Goal: Information Seeking & Learning: Find specific fact

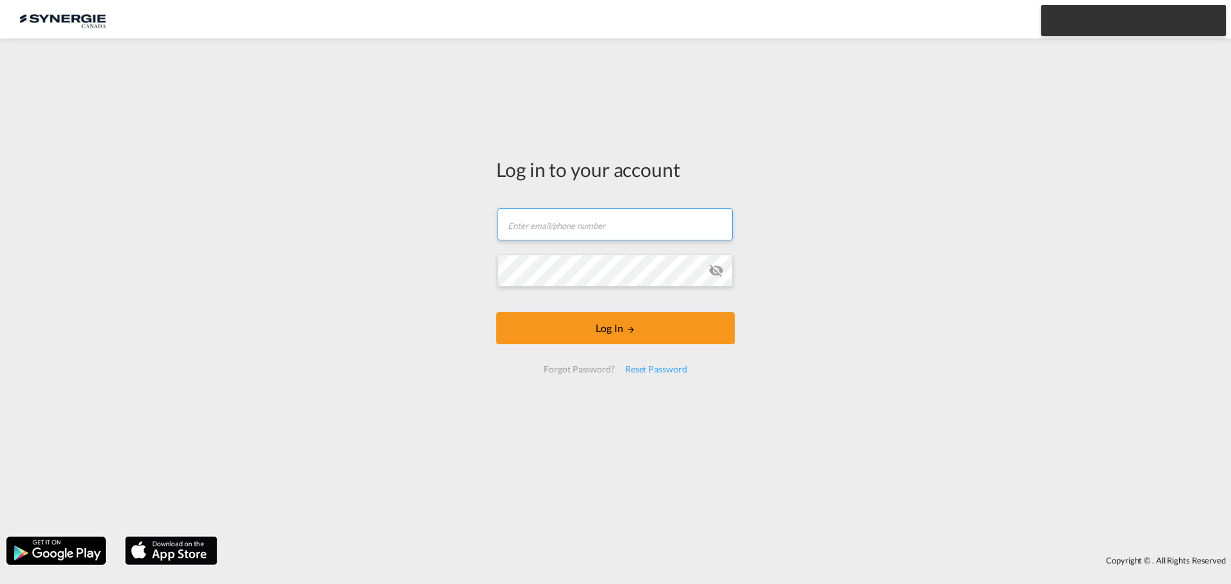
type input "[EMAIL_ADDRESS][DOMAIN_NAME]"
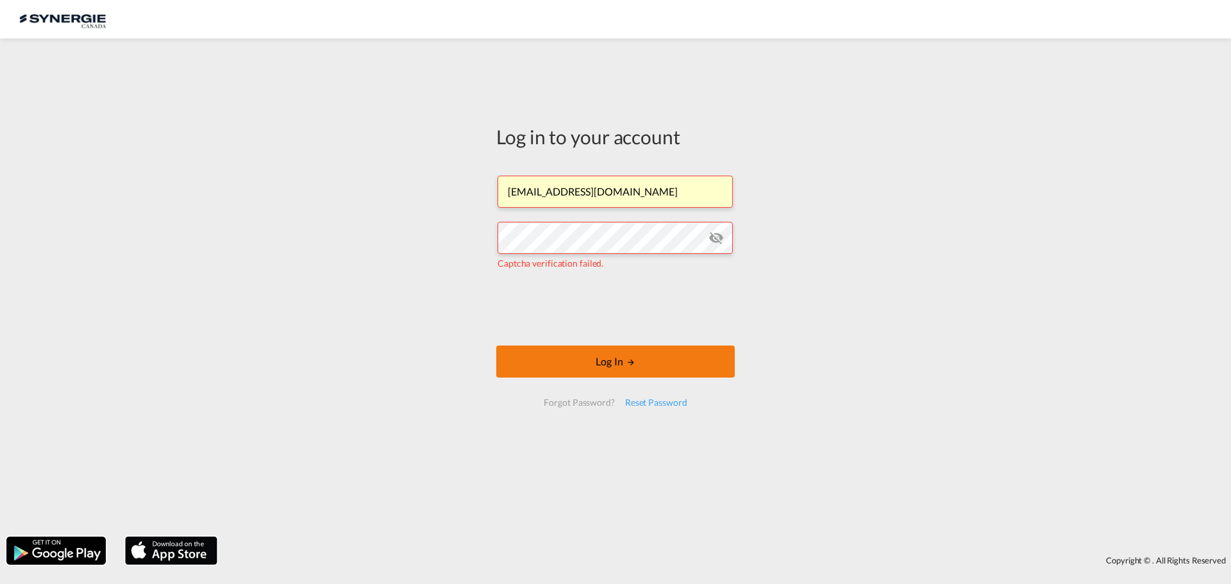
click at [596, 356] on button "Log In" at bounding box center [615, 362] width 239 height 32
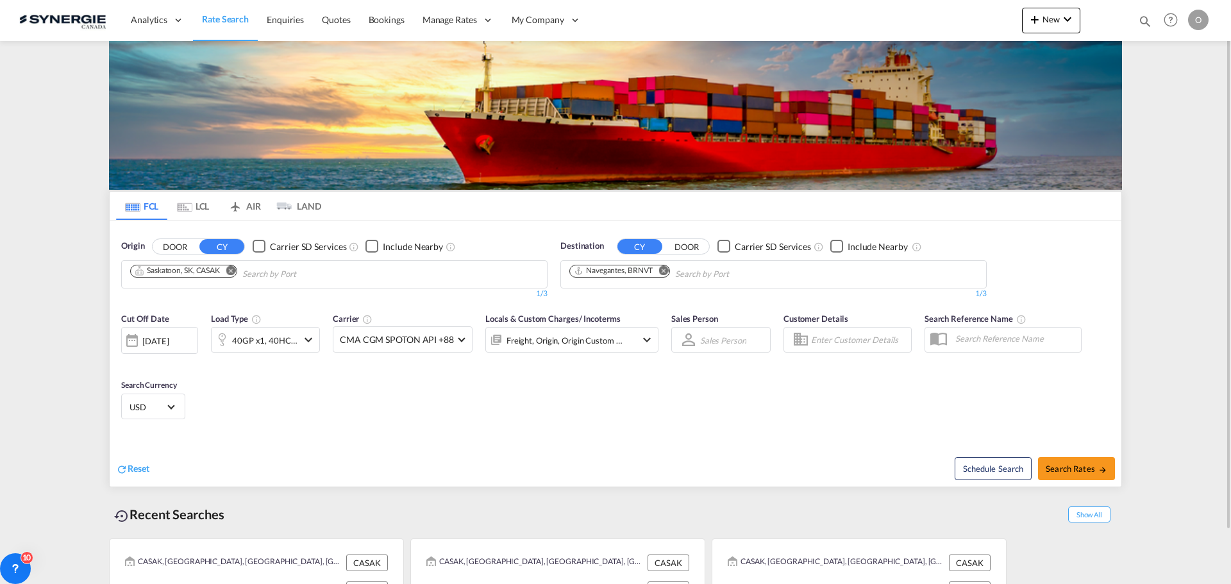
click at [1143, 19] on md-icon "icon-magnify" at bounding box center [1145, 21] width 14 height 14
click at [961, 21] on select "Bookings Quotes Enquiries" at bounding box center [940, 21] width 61 height 23
select select "Quotes"
click at [910, 10] on select "Bookings Quotes Enquiries" at bounding box center [940, 21] width 61 height 23
click at [1014, 21] on input at bounding box center [1049, 21] width 160 height 22
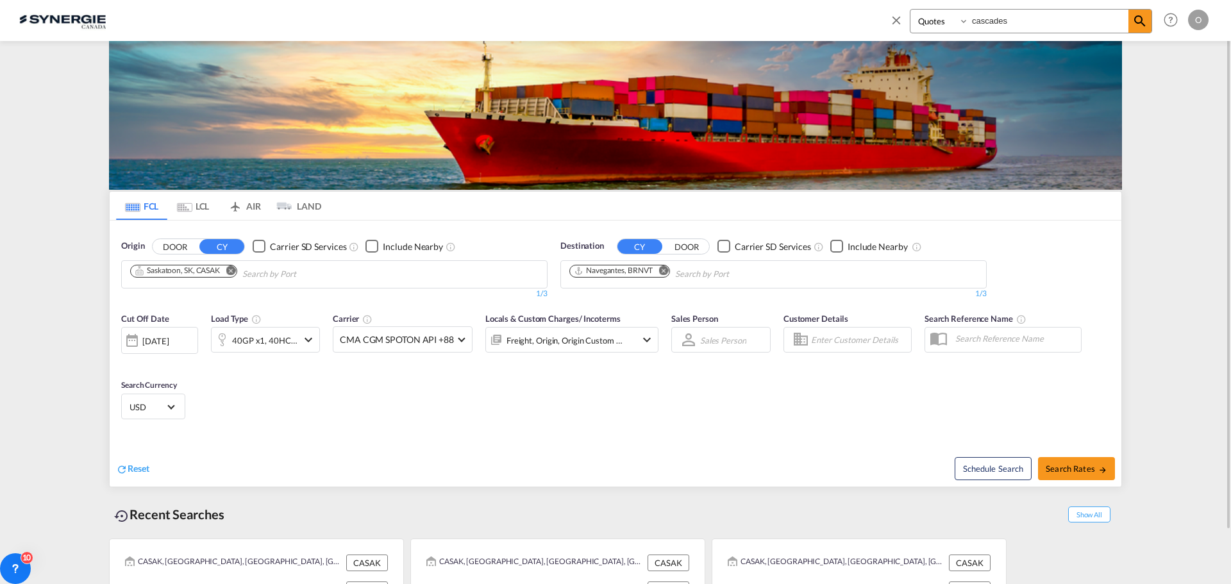
type input "cascades"
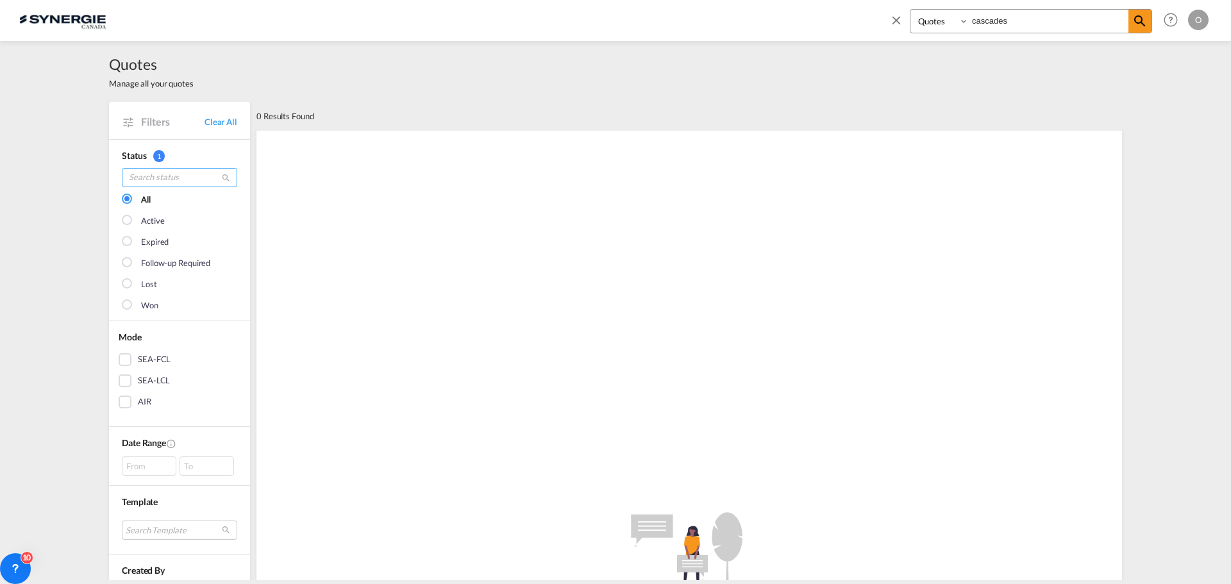
click at [157, 179] on input "search" at bounding box center [179, 177] width 115 height 19
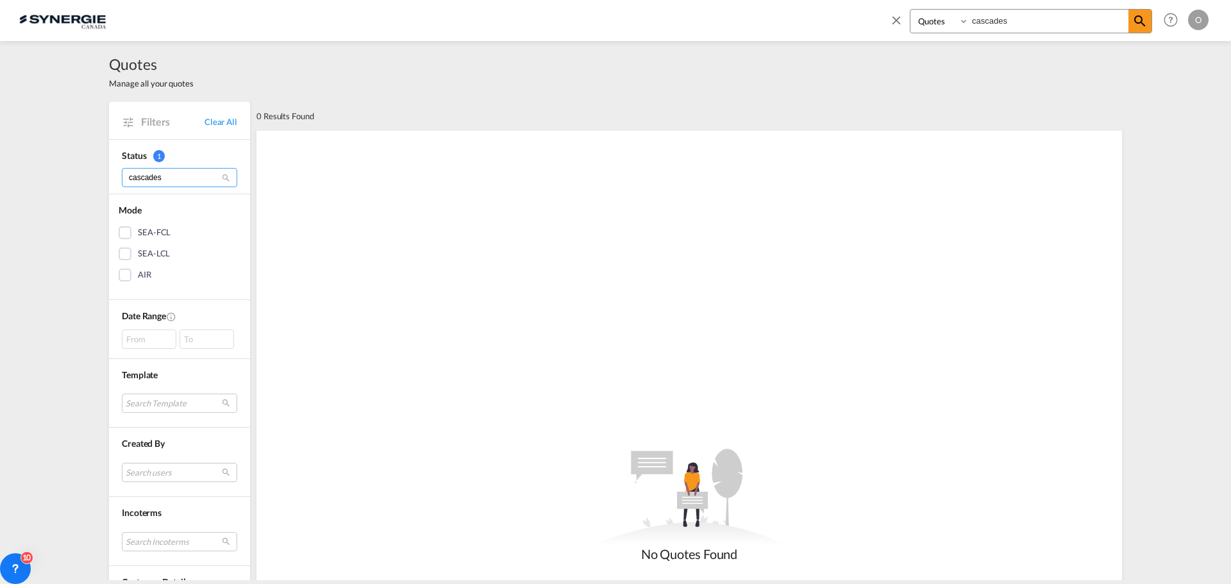
type input "cascades"
click at [1035, 17] on input "cascades" at bounding box center [1049, 21] width 160 height 22
click at [944, 20] on div "Bookings Quotes Enquiries cascades" at bounding box center [1031, 21] width 242 height 24
click at [221, 173] on md-icon "icon-magnify" at bounding box center [226, 178] width 10 height 10
click at [222, 176] on md-icon "icon-magnify" at bounding box center [226, 178] width 10 height 10
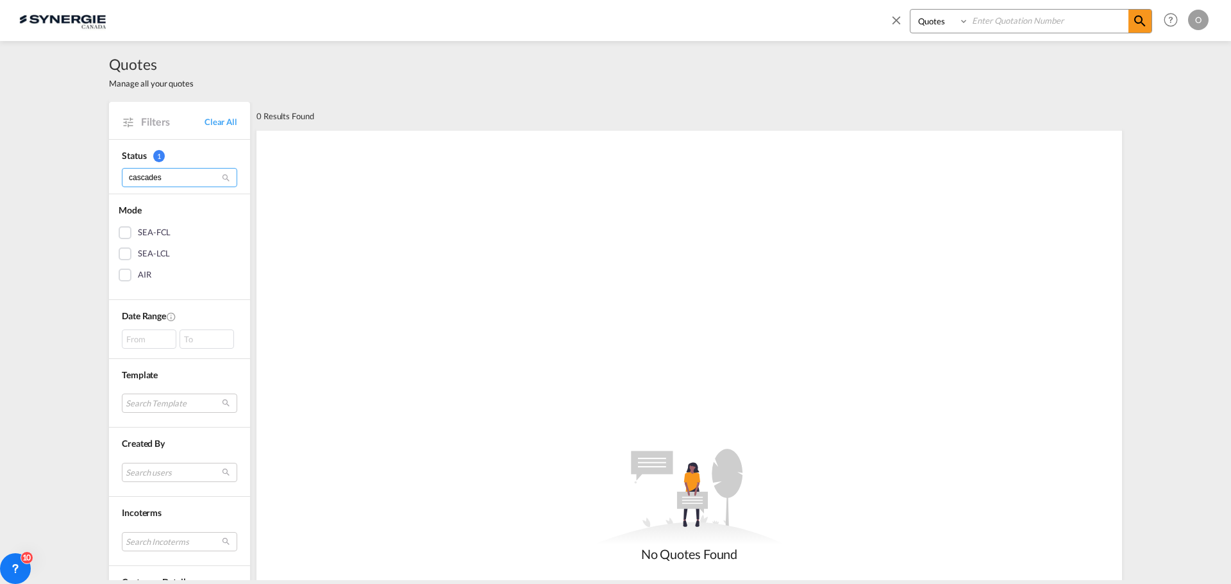
click at [190, 176] on input "cascades" at bounding box center [179, 177] width 115 height 19
